Goal: Task Accomplishment & Management: Complete application form

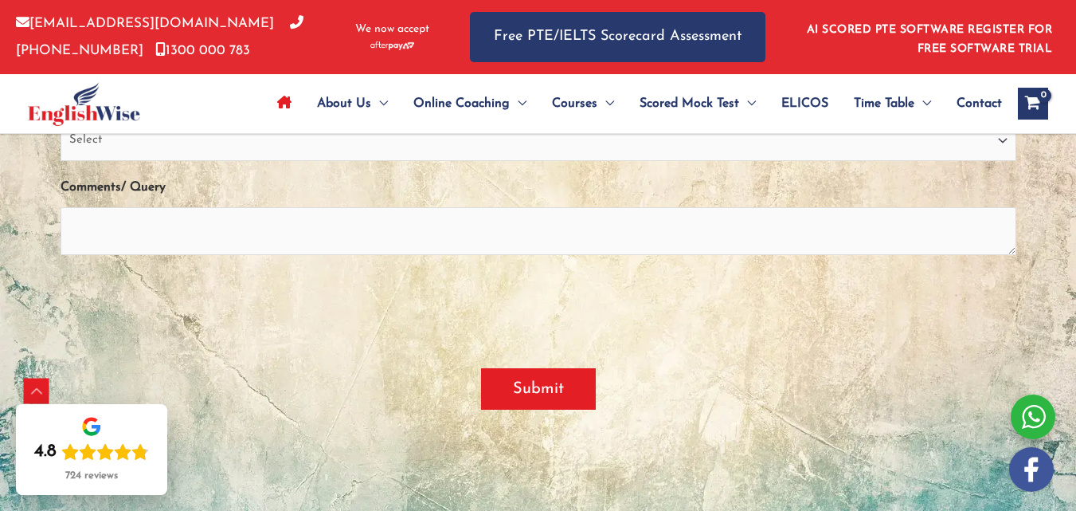
click at [961, 339] on div "Submit" at bounding box center [539, 388] width 956 height 99
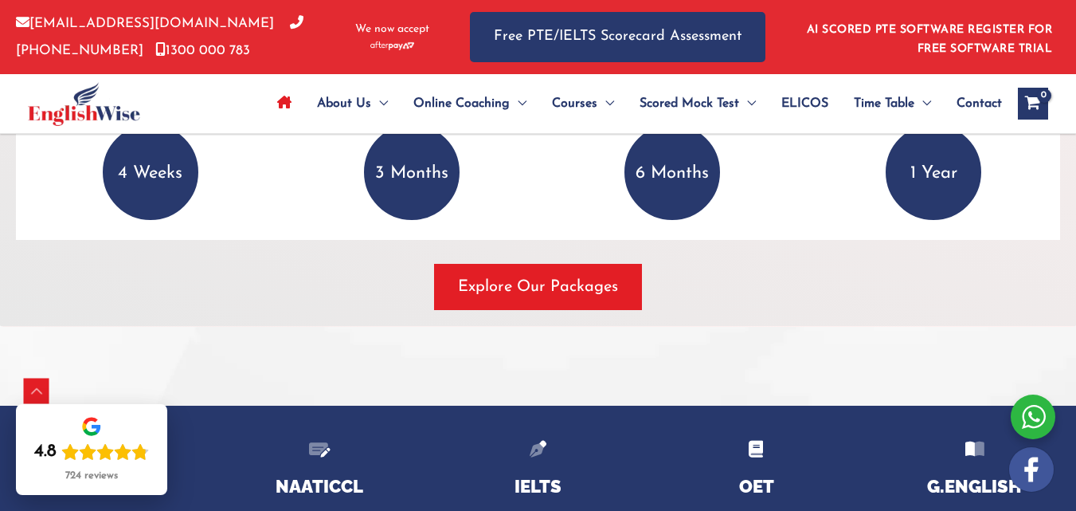
scroll to position [2176, 0]
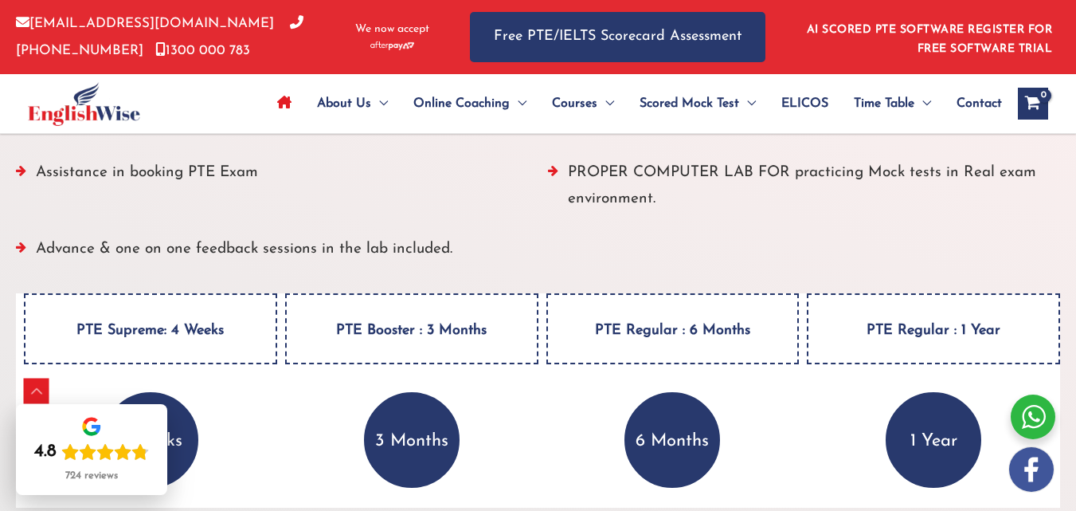
click at [439, 293] on h4 "PTE Booster : 3 Months" at bounding box center [411, 328] width 253 height 71
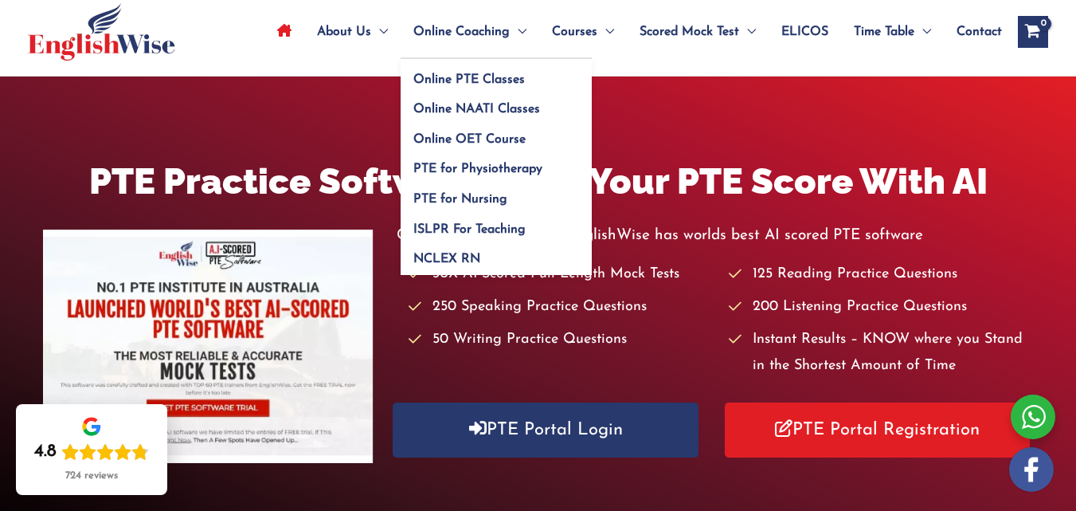
scroll to position [0, 0]
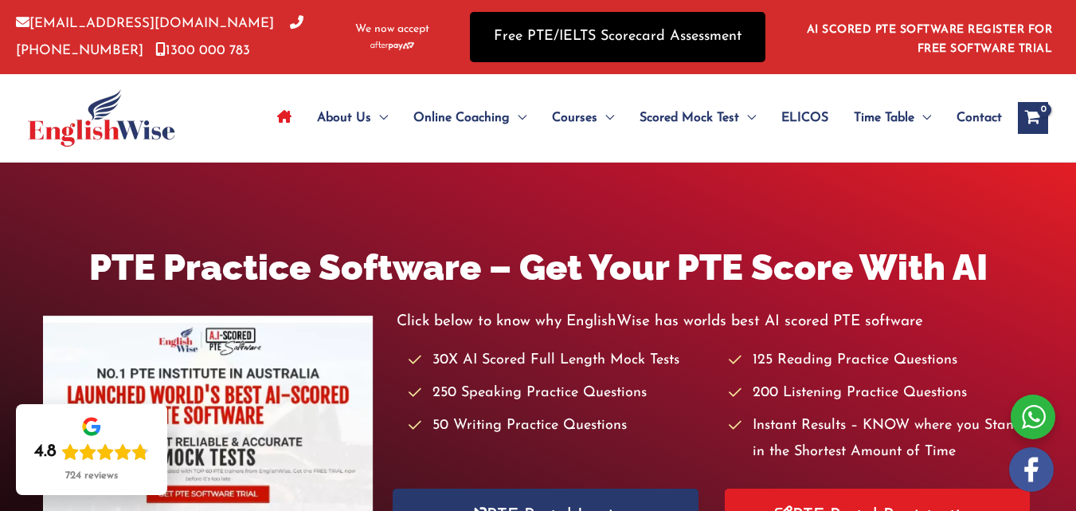
click at [559, 32] on link "Free PTE/IELTS Scorecard Assessment" at bounding box center [618, 37] width 296 height 50
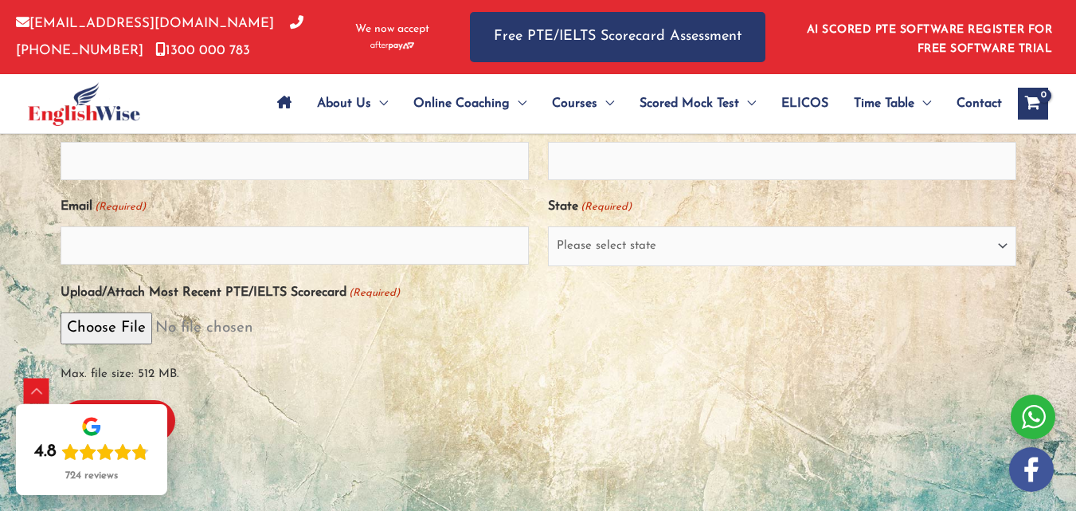
scroll to position [398, 0]
